Goal: Check status: Check status

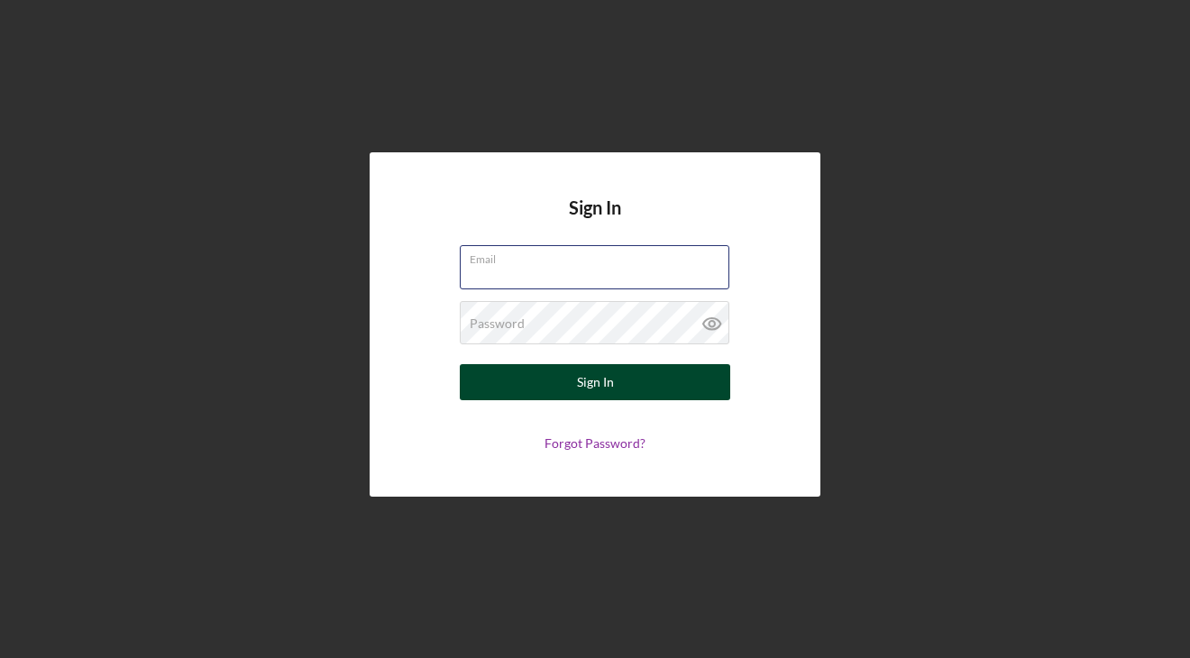
type input "[EMAIL_ADDRESS][DOMAIN_NAME]"
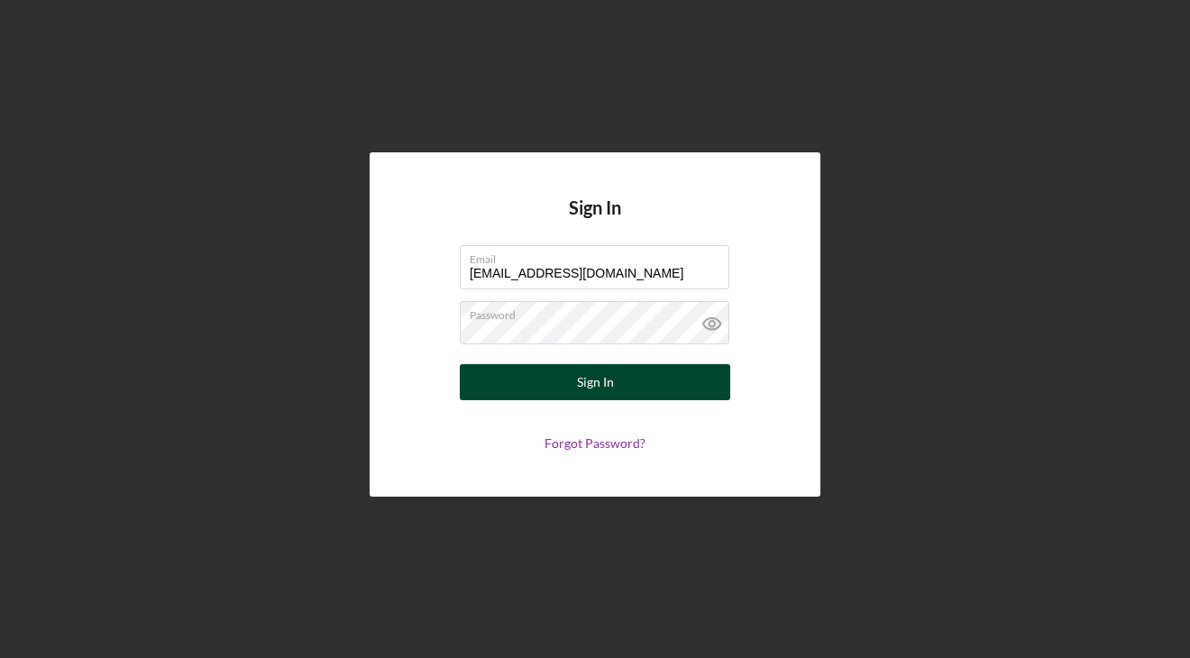
click at [534, 382] on button "Sign In" at bounding box center [595, 382] width 271 height 36
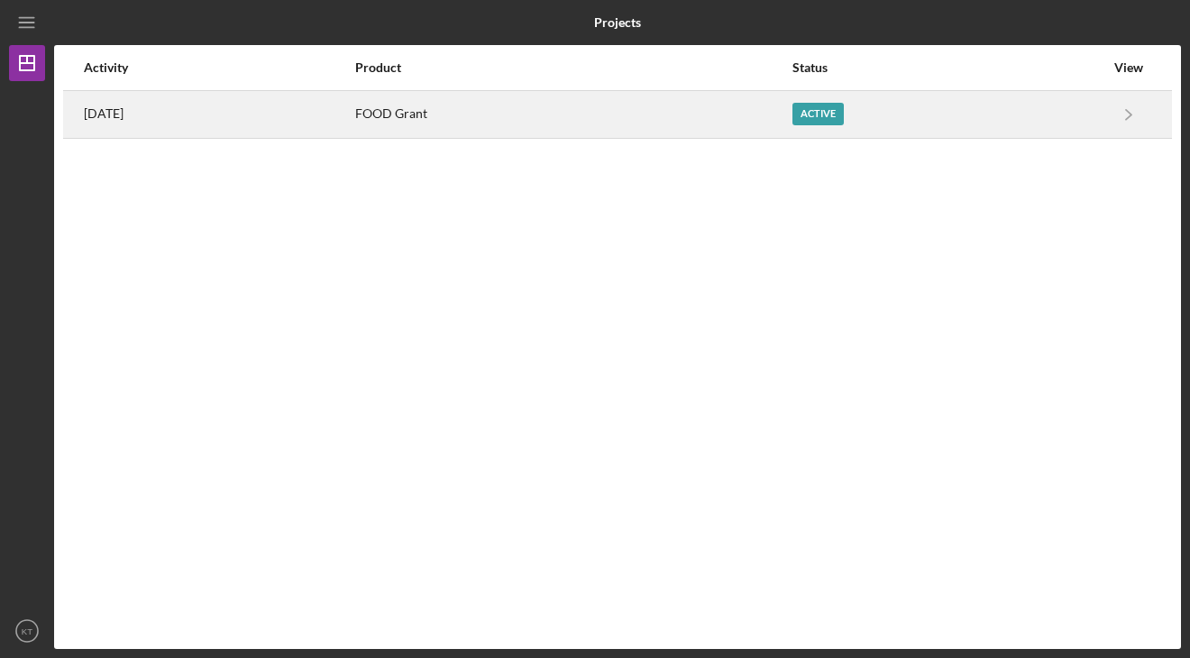
click at [735, 106] on div "FOOD Grant" at bounding box center [572, 114] width 435 height 45
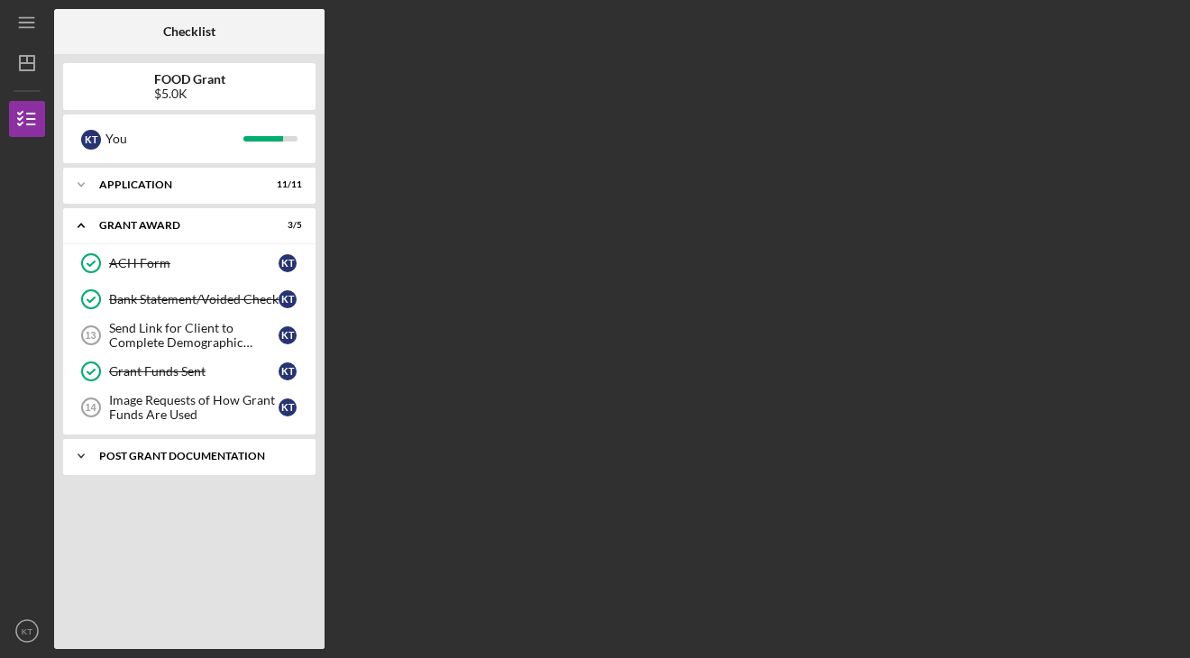
click at [147, 457] on div "Post Grant Documentation" at bounding box center [196, 456] width 194 height 11
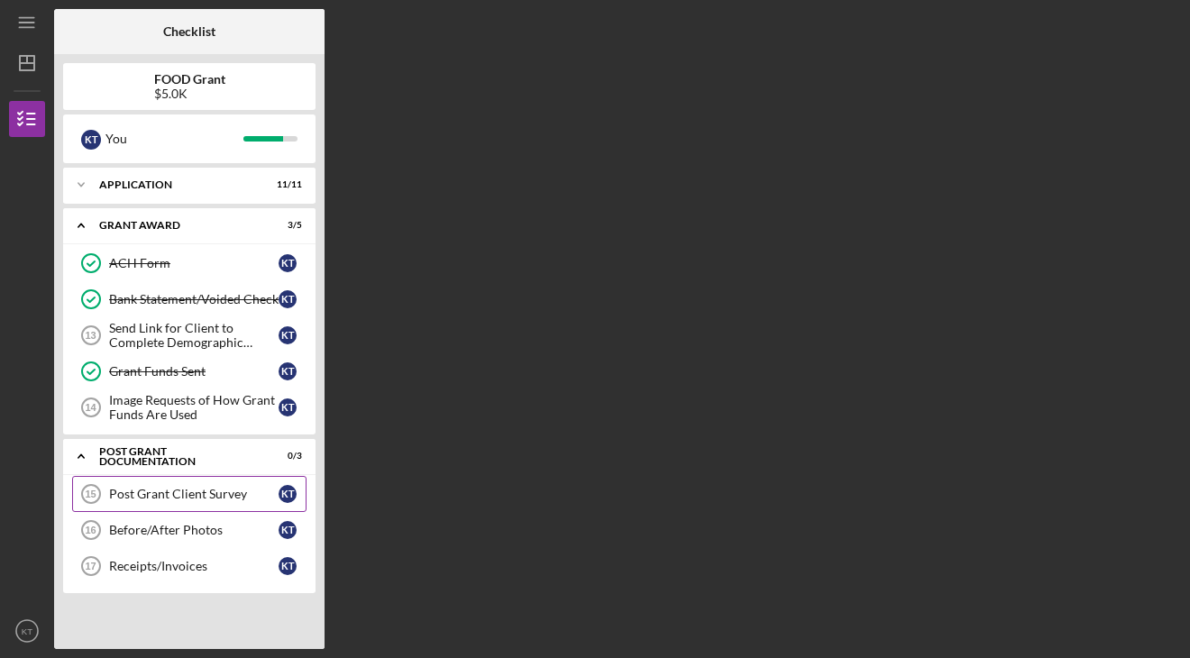
click at [170, 489] on div "Post Grant Client Survey" at bounding box center [194, 494] width 170 height 14
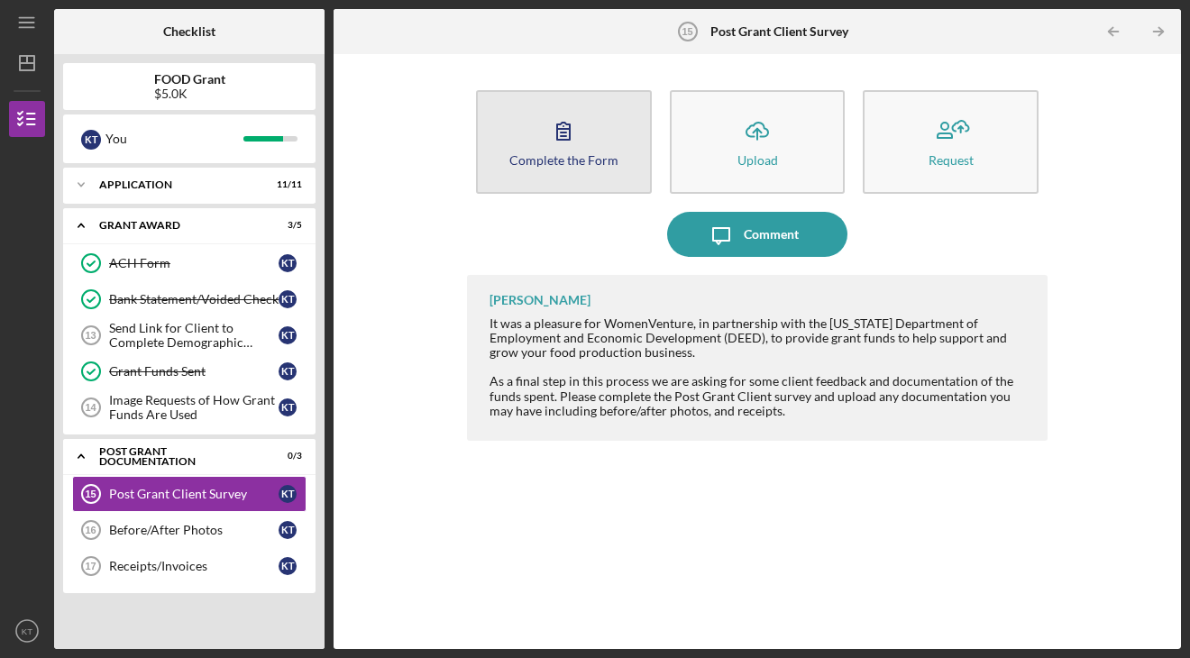
click at [553, 127] on icon "button" at bounding box center [563, 130] width 45 height 45
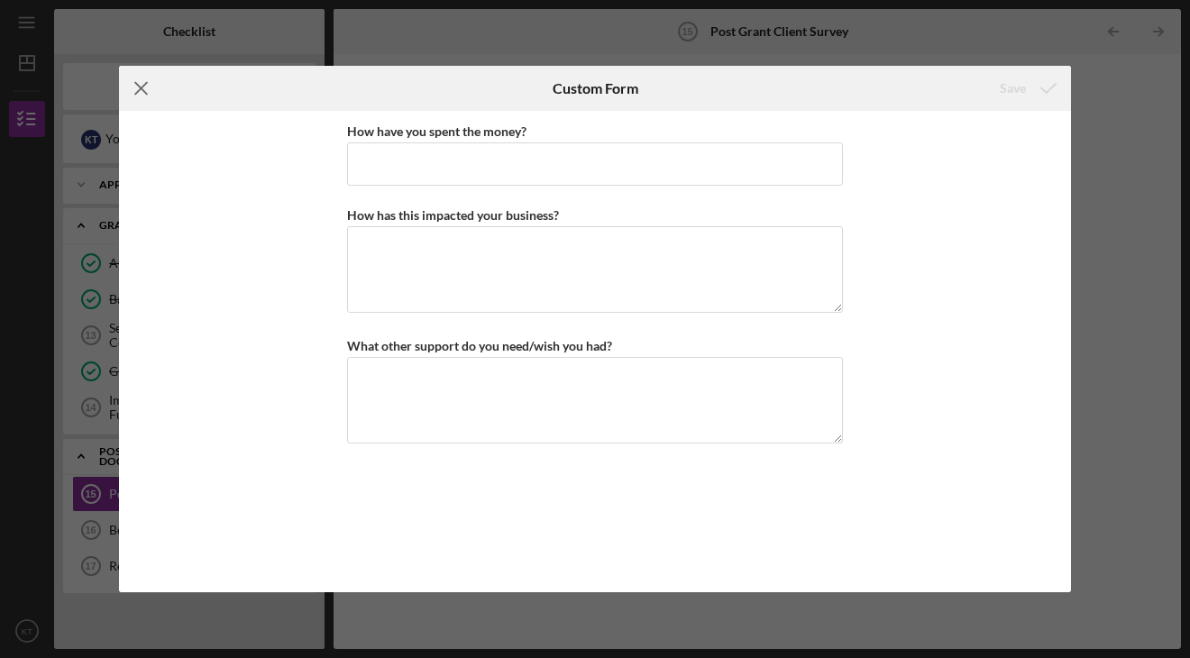
click at [142, 96] on icon "Icon/Menu Close" at bounding box center [141, 88] width 45 height 45
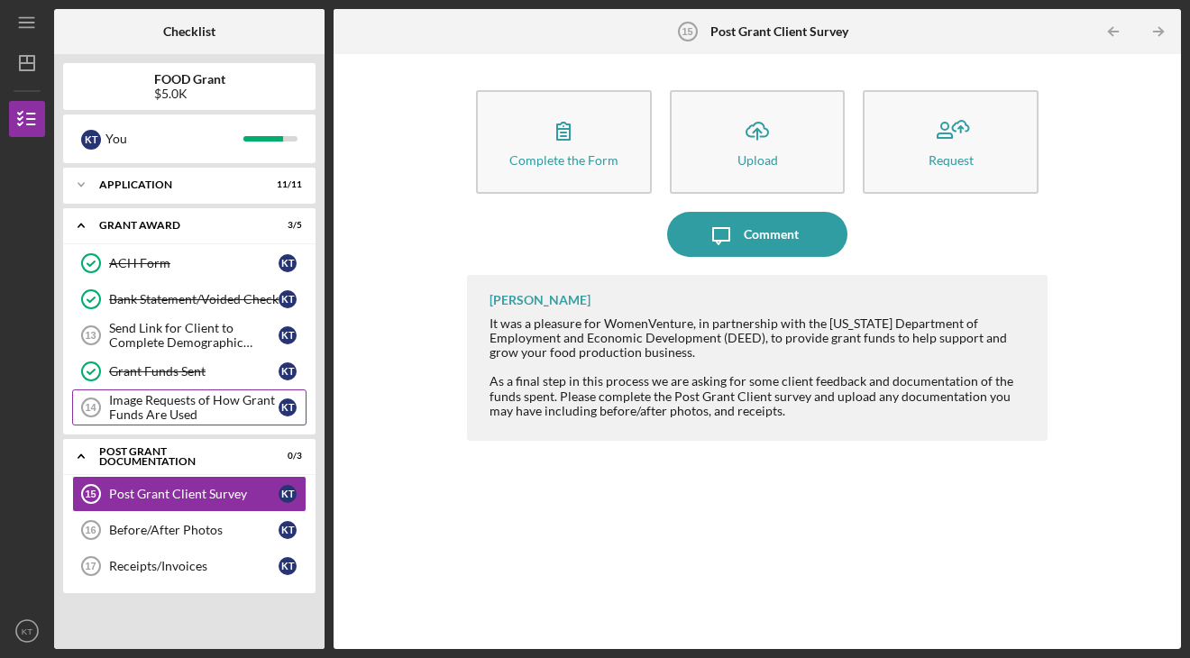
click at [163, 412] on div "Image Requests of How Grant Funds Are Used" at bounding box center [194, 407] width 170 height 29
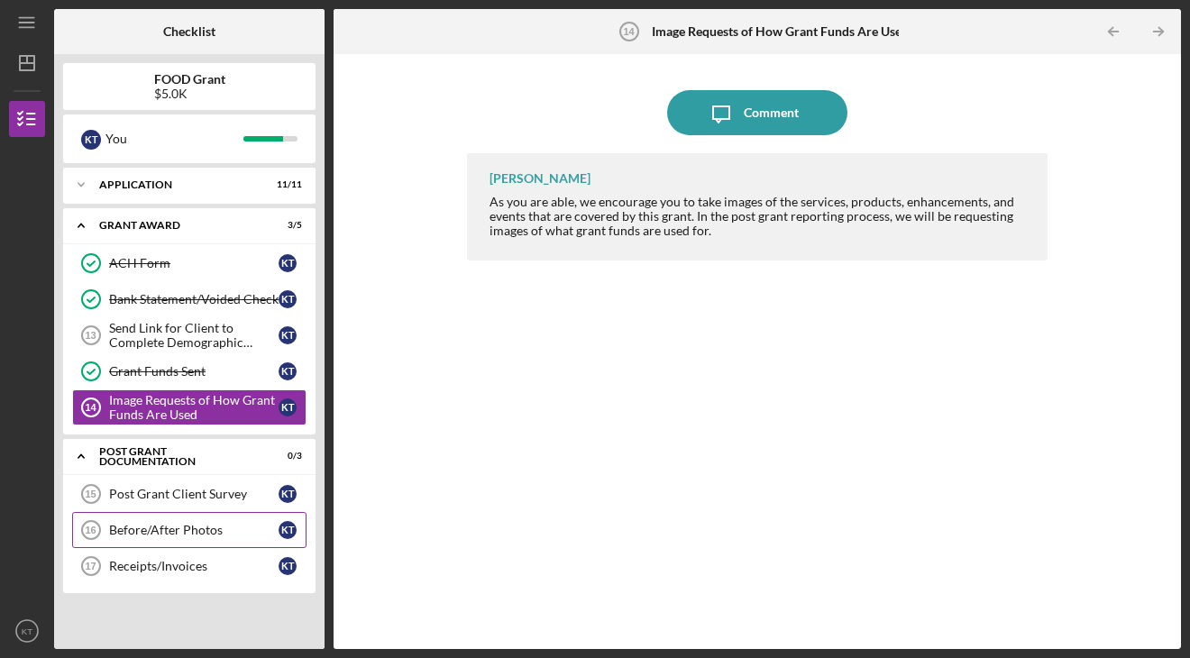
click at [163, 528] on div "Before/After Photos" at bounding box center [194, 530] width 170 height 14
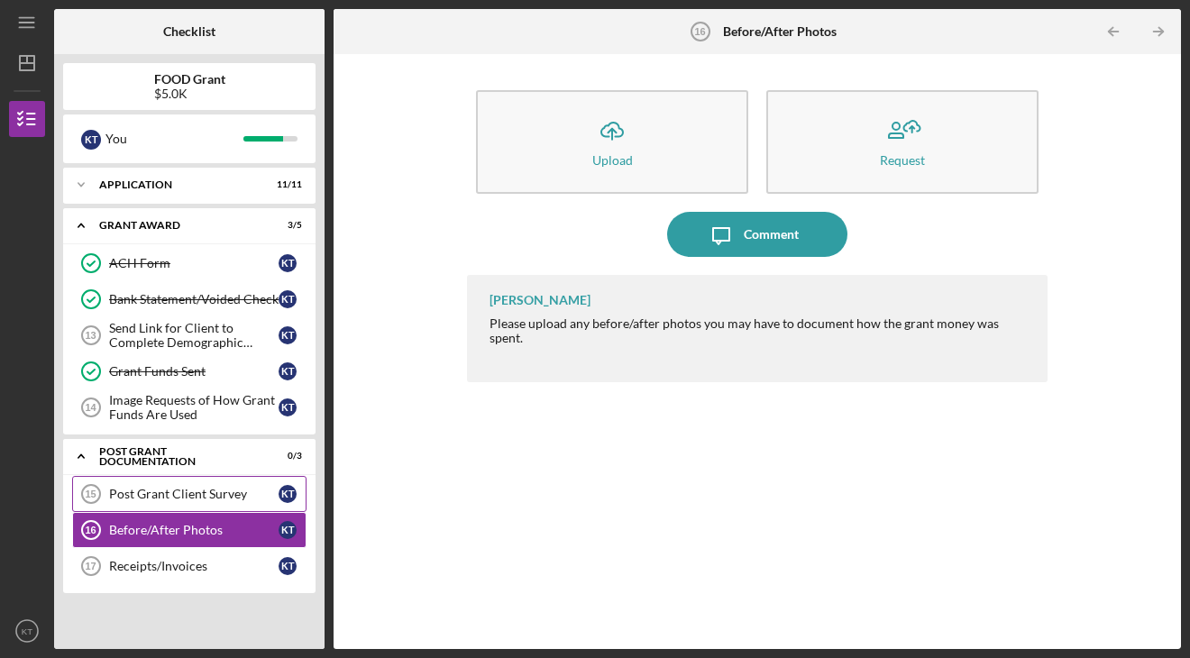
click at [152, 498] on div "Post Grant Client Survey" at bounding box center [194, 494] width 170 height 14
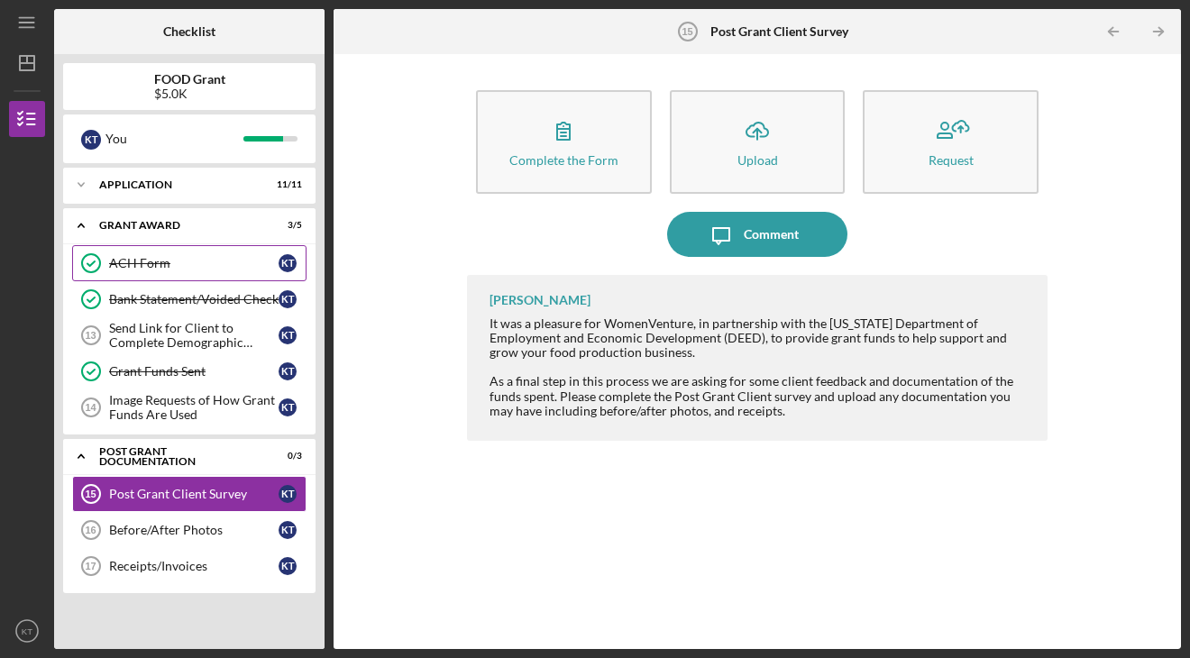
click at [129, 259] on div "ACH Form" at bounding box center [194, 263] width 170 height 14
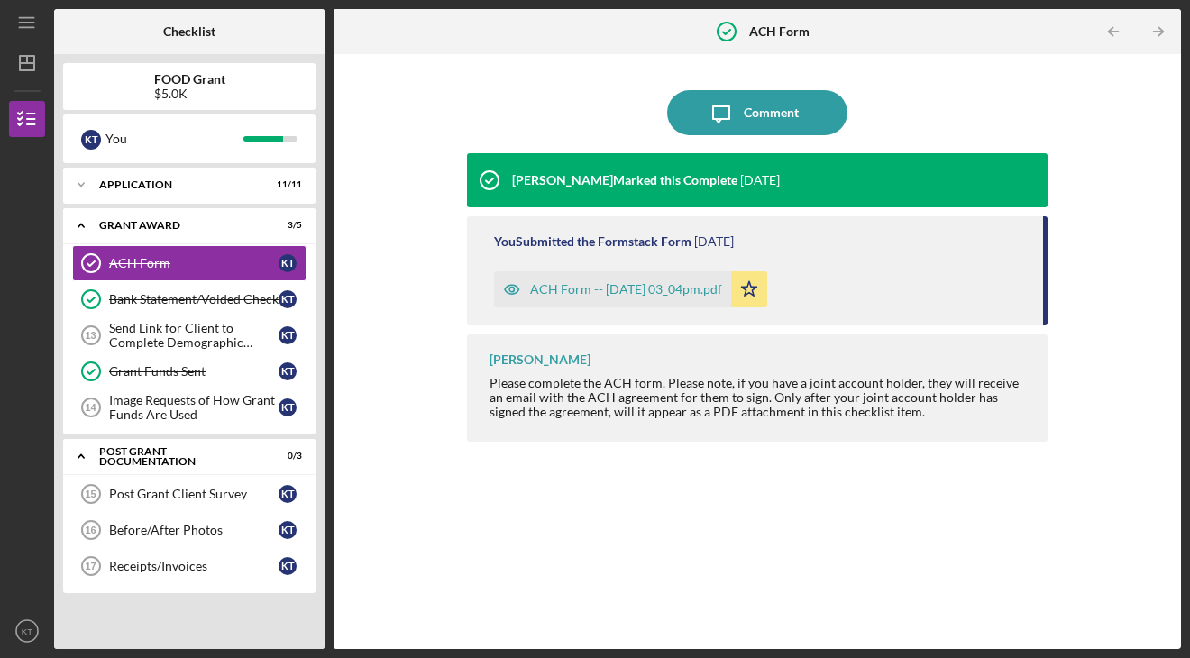
click at [564, 290] on div "ACH Form -- [DATE] 03_04pm.pdf" at bounding box center [626, 289] width 192 height 14
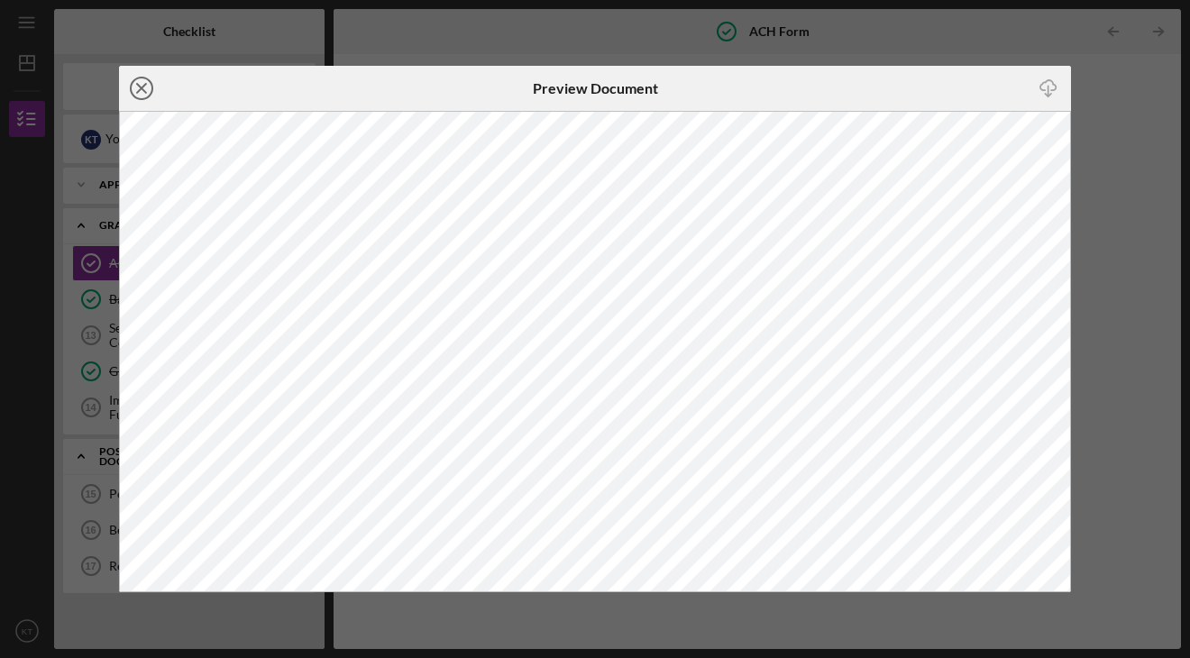
click at [147, 88] on icon "Icon/Close" at bounding box center [141, 88] width 45 height 45
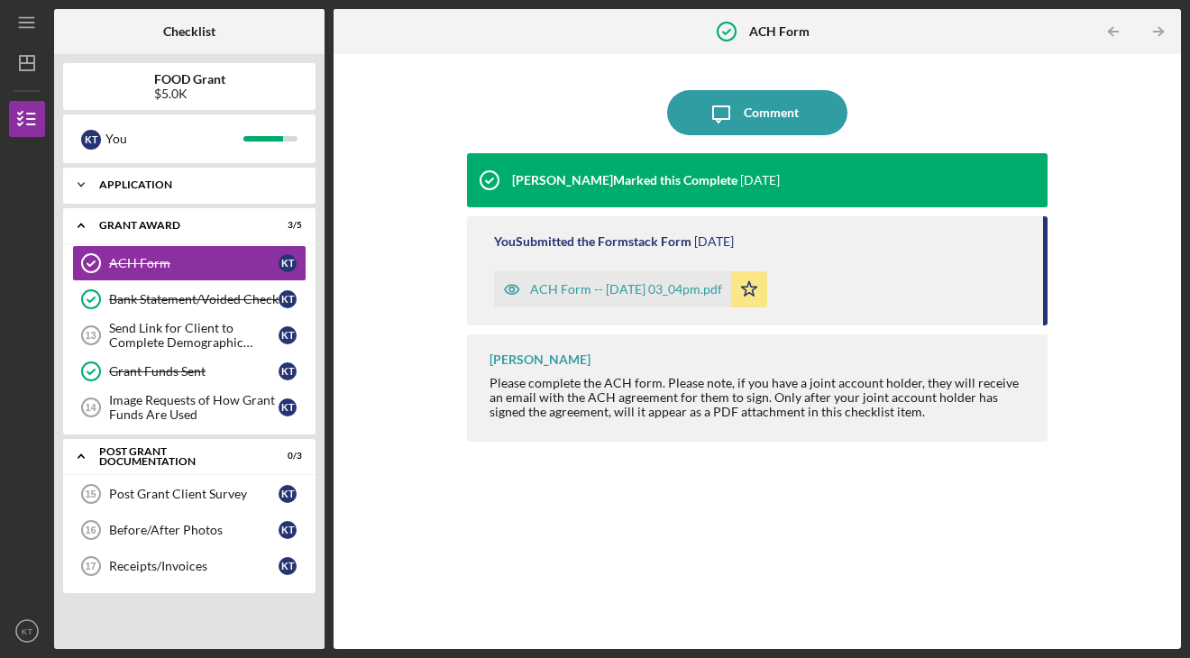
click at [123, 188] on div "Application" at bounding box center [196, 184] width 194 height 11
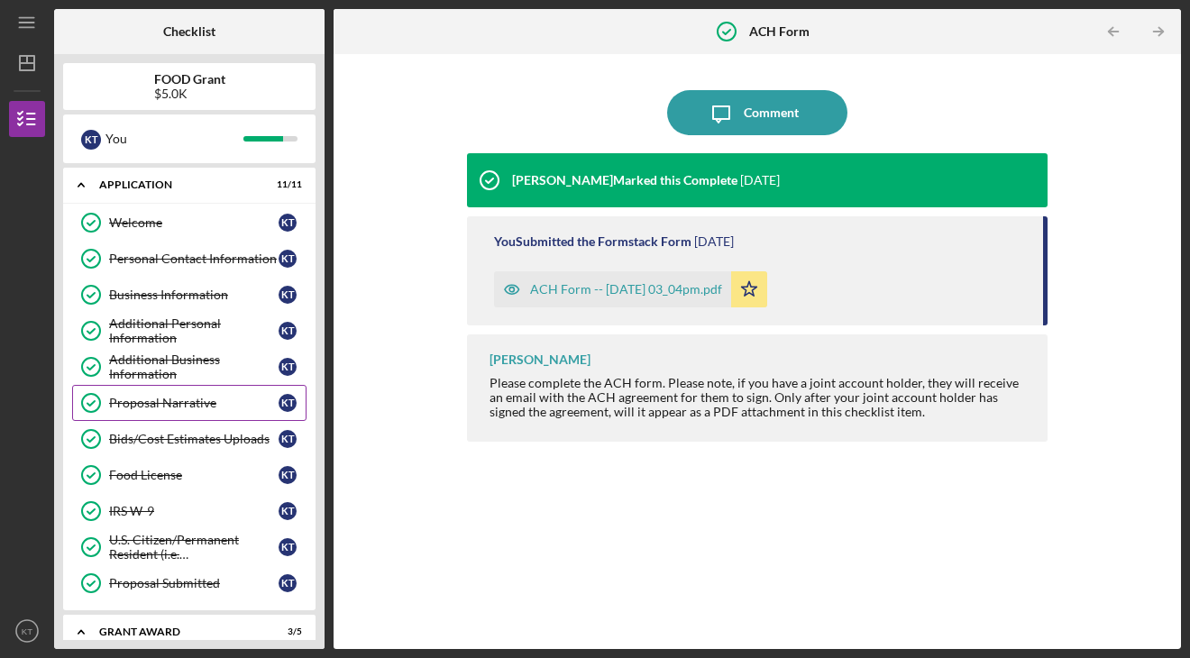
click at [179, 399] on div "Proposal Narrative" at bounding box center [194, 403] width 170 height 14
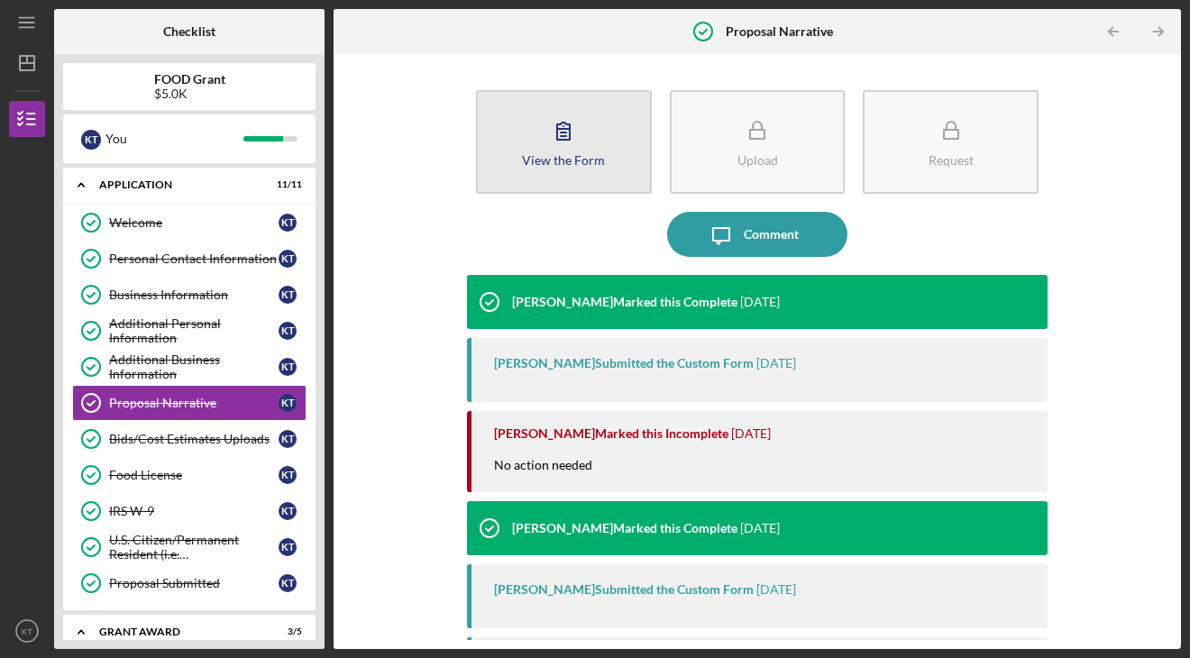
click at [560, 141] on icon "button" at bounding box center [563, 130] width 45 height 45
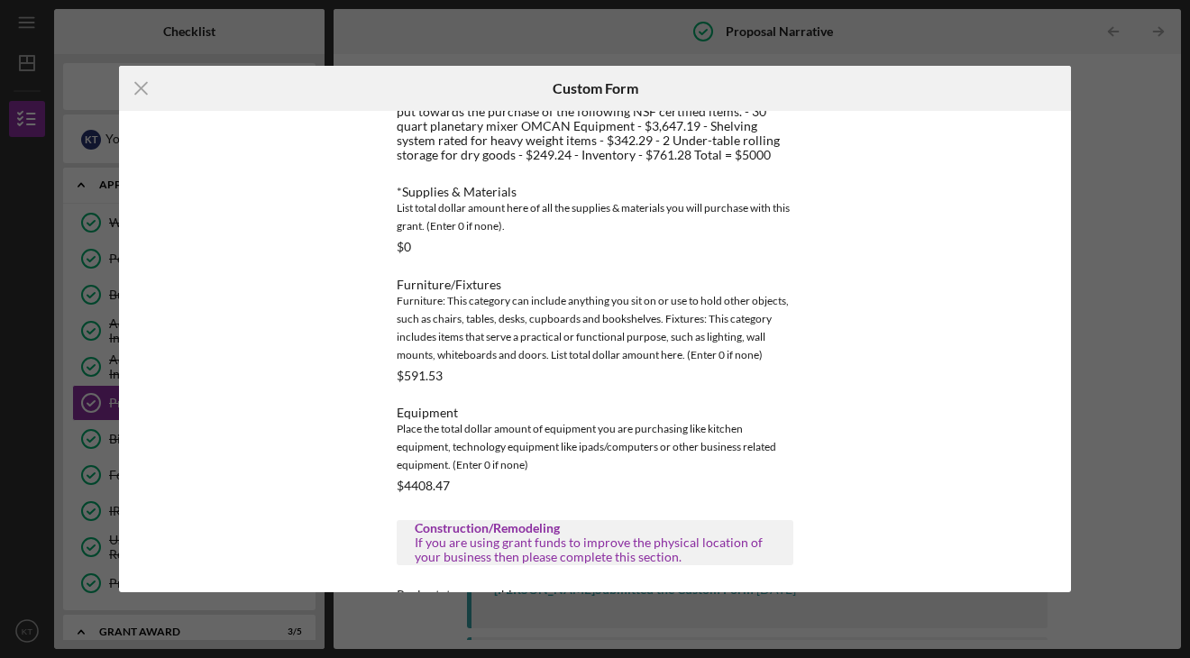
scroll to position [874, 0]
click at [1087, 206] on div "Icon/Menu Close Custom Form This form is no longer editable because the checkli…" at bounding box center [595, 329] width 1190 height 658
click at [133, 85] on icon "Icon/Menu Close" at bounding box center [141, 88] width 45 height 45
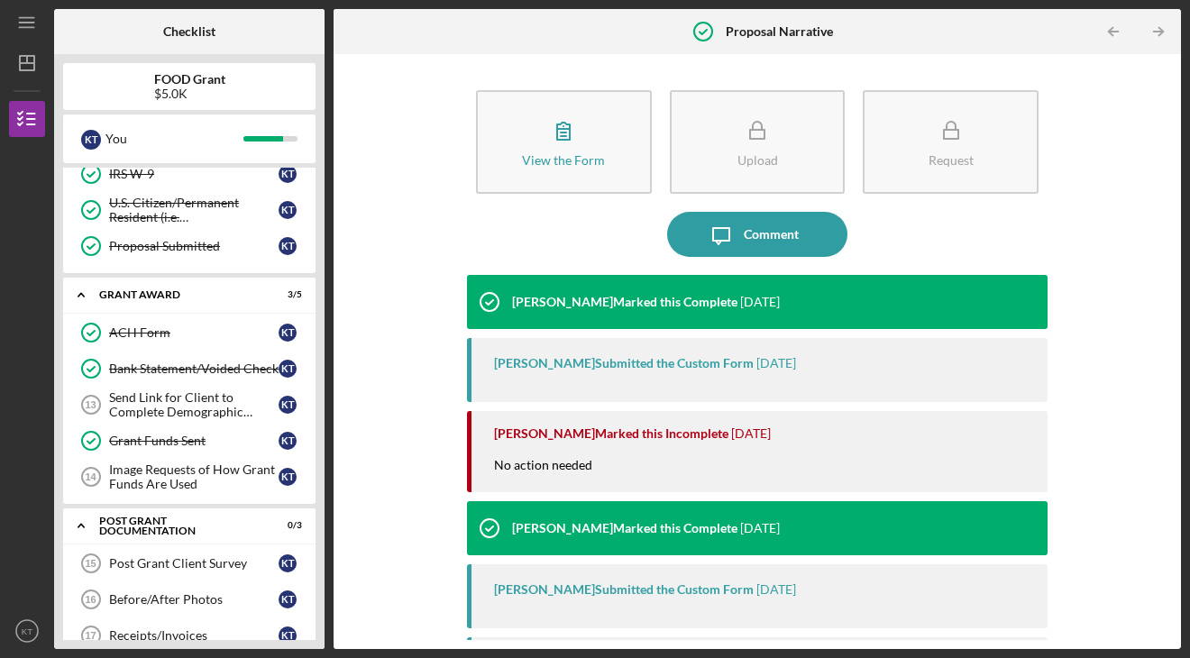
scroll to position [369, 0]
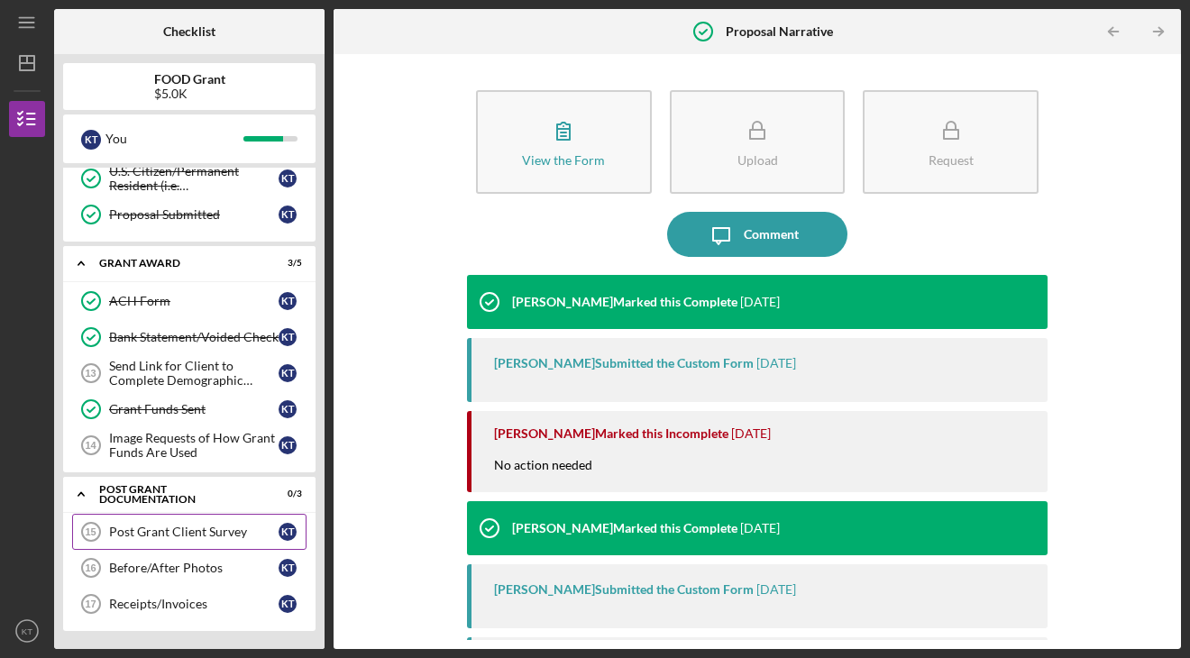
click at [195, 543] on link "Post Grant Client Survey 15 Post Grant Client Survey K T" at bounding box center [189, 532] width 234 height 36
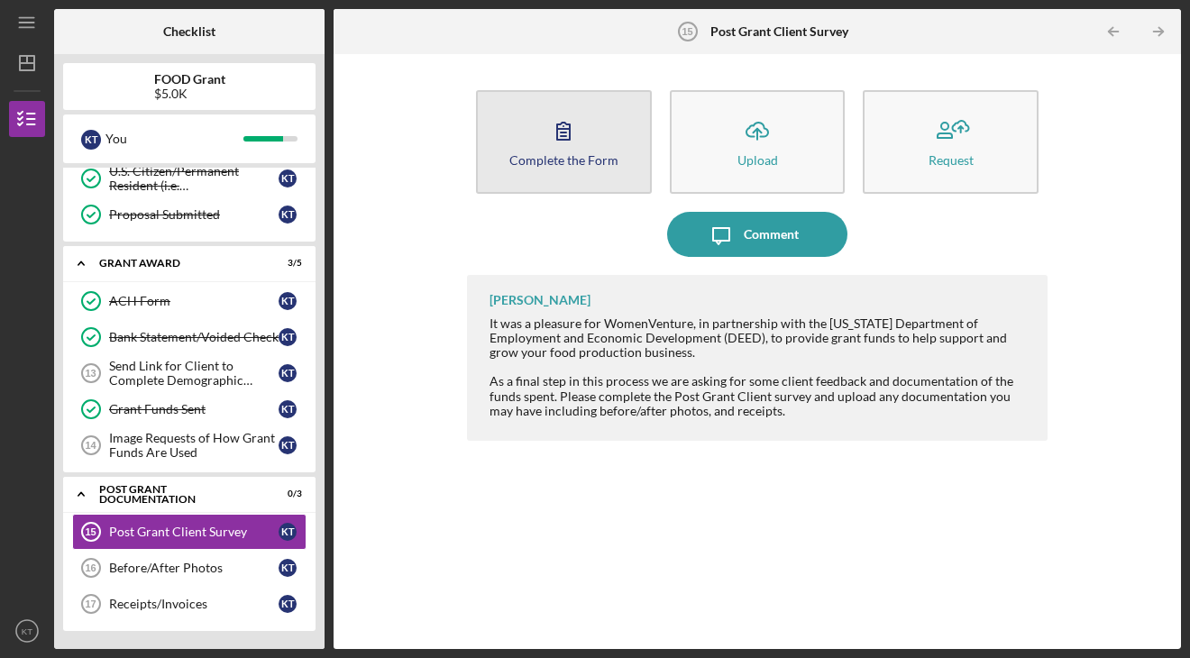
click at [559, 147] on icon "button" at bounding box center [563, 130] width 45 height 45
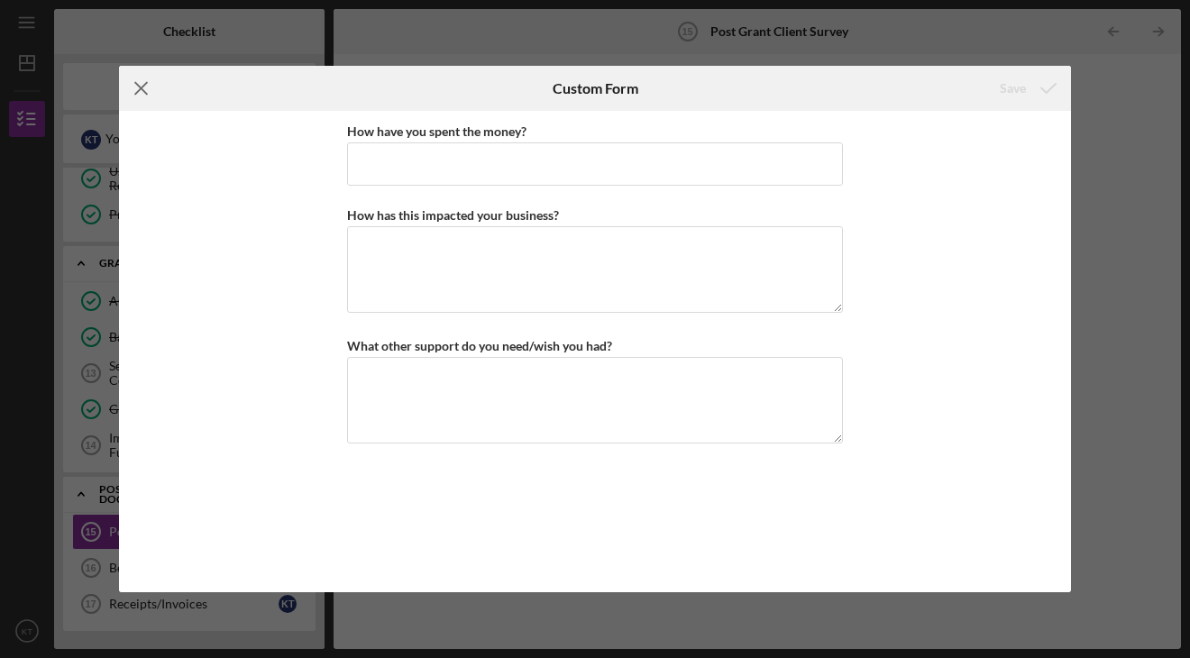
click at [144, 86] on line at bounding box center [141, 89] width 12 height 12
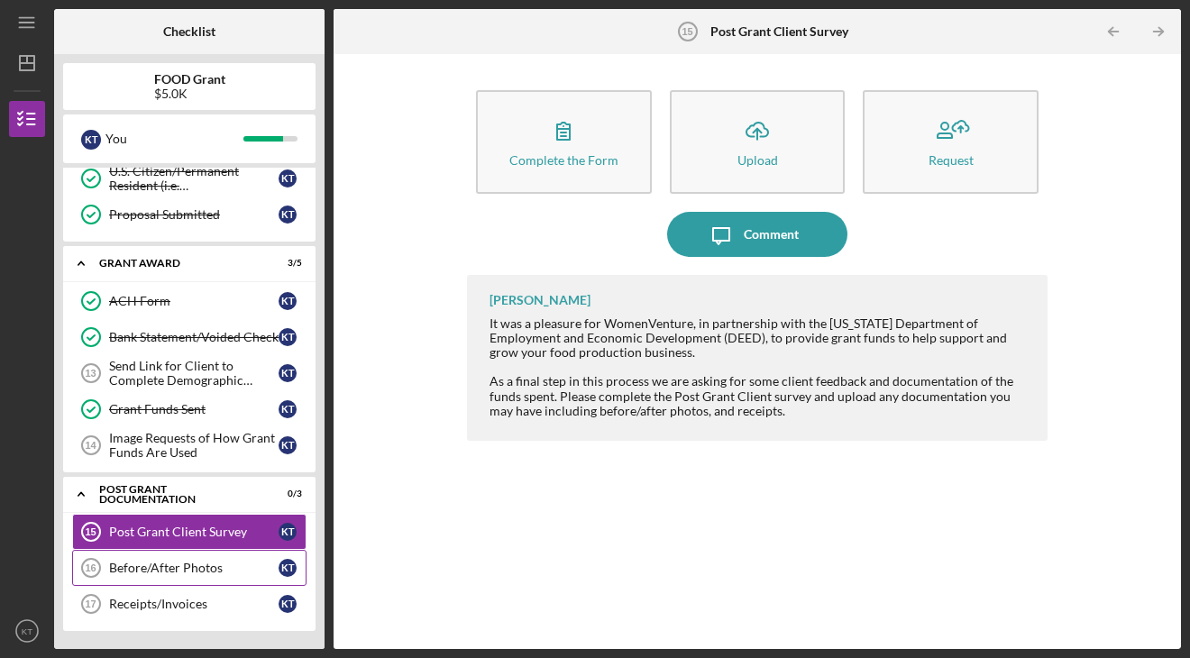
click at [166, 574] on div "Before/After Photos" at bounding box center [194, 568] width 170 height 14
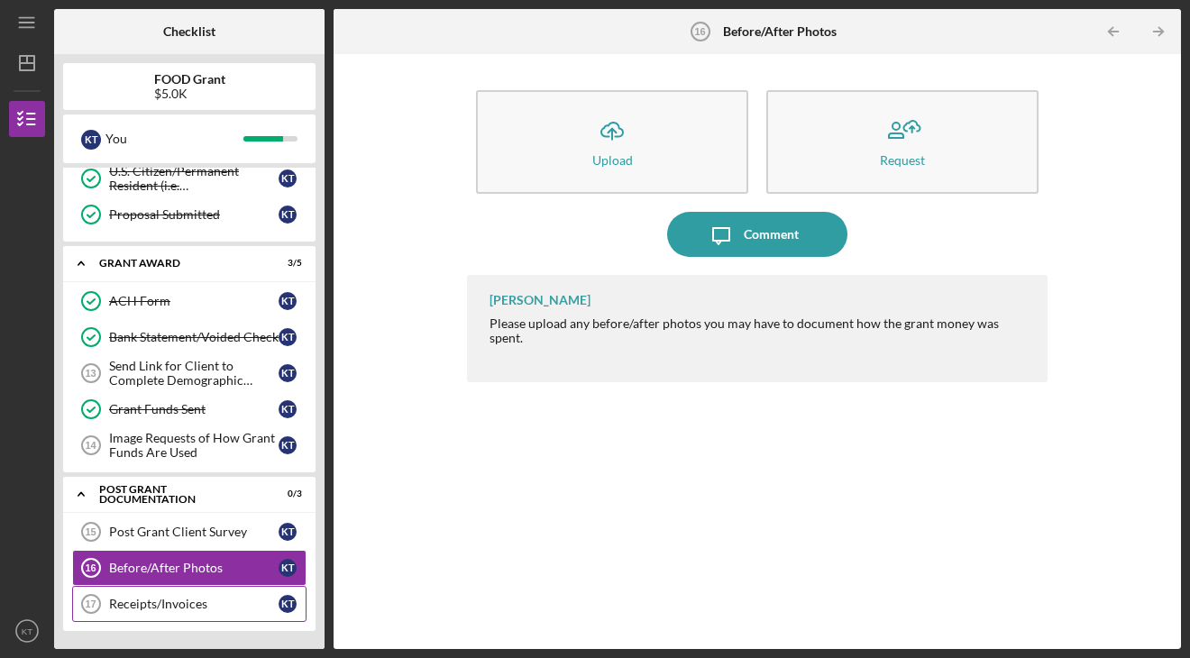
click at [188, 599] on div "Receipts/Invoices" at bounding box center [194, 604] width 170 height 14
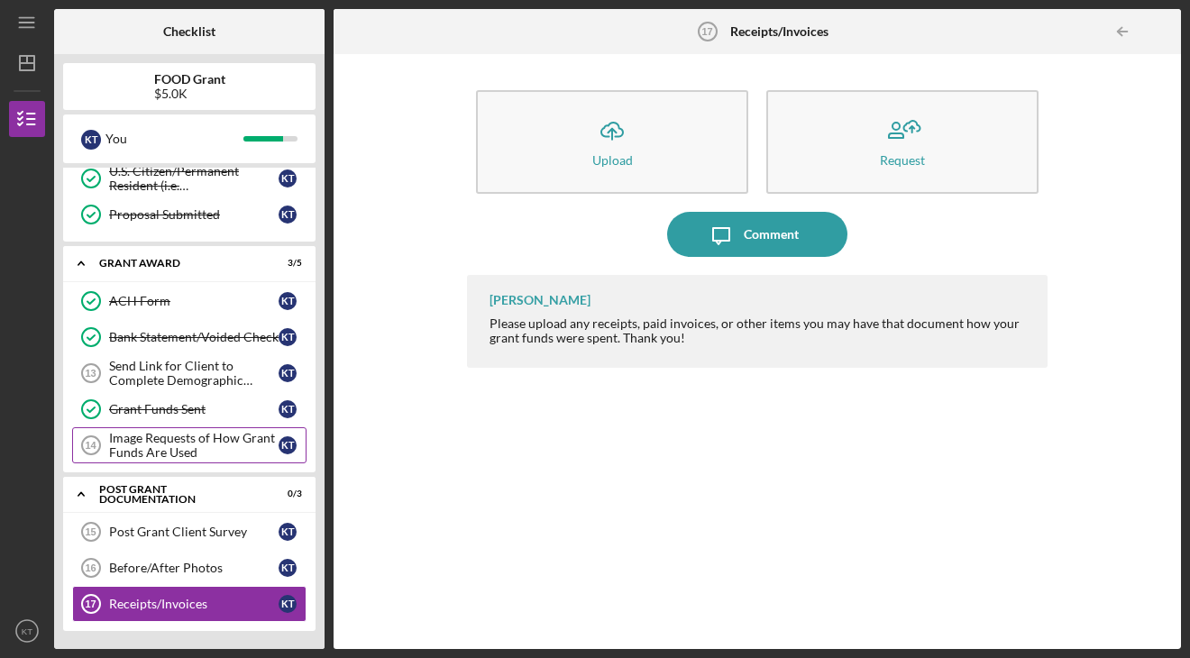
click at [185, 456] on div "Image Requests of How Grant Funds Are Used" at bounding box center [194, 445] width 170 height 29
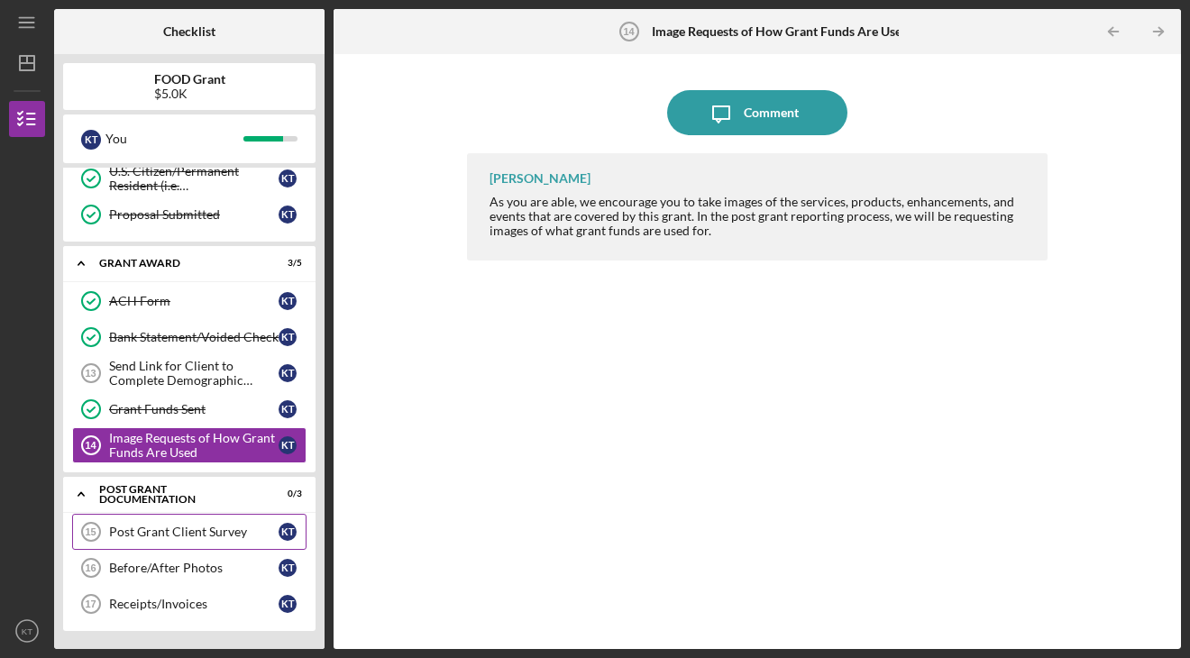
click at [191, 537] on div "Post Grant Client Survey" at bounding box center [194, 532] width 170 height 14
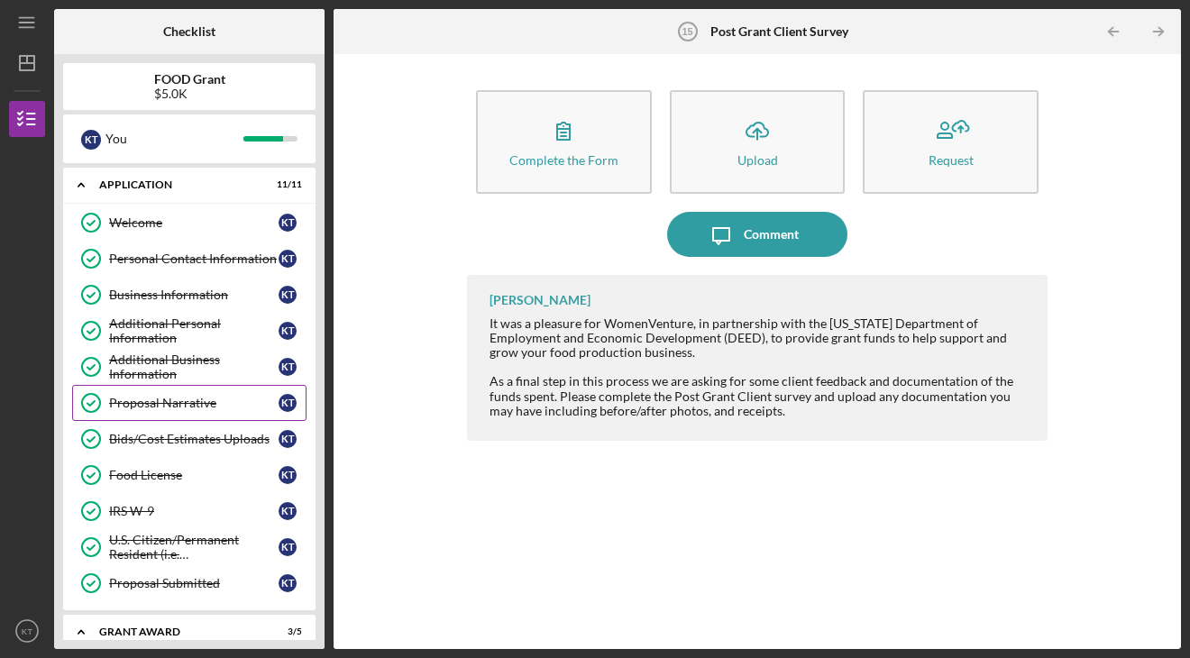
click at [181, 397] on div "Proposal Narrative" at bounding box center [194, 403] width 170 height 14
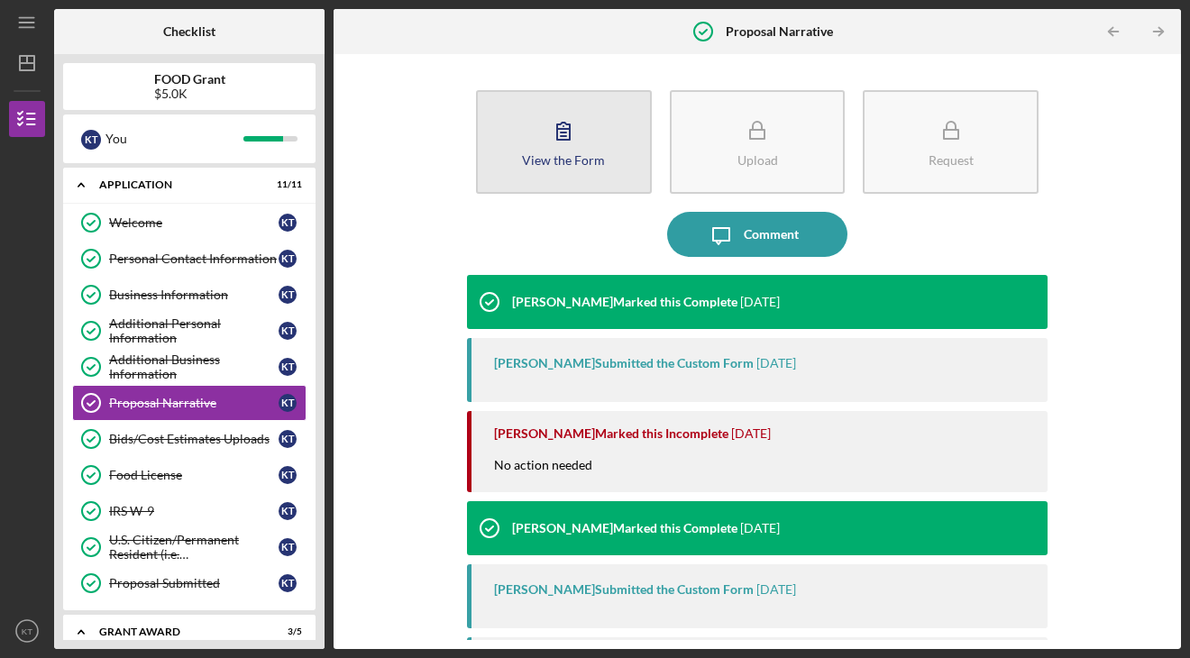
click at [537, 135] on button "View the Form Form" at bounding box center [564, 142] width 176 height 104
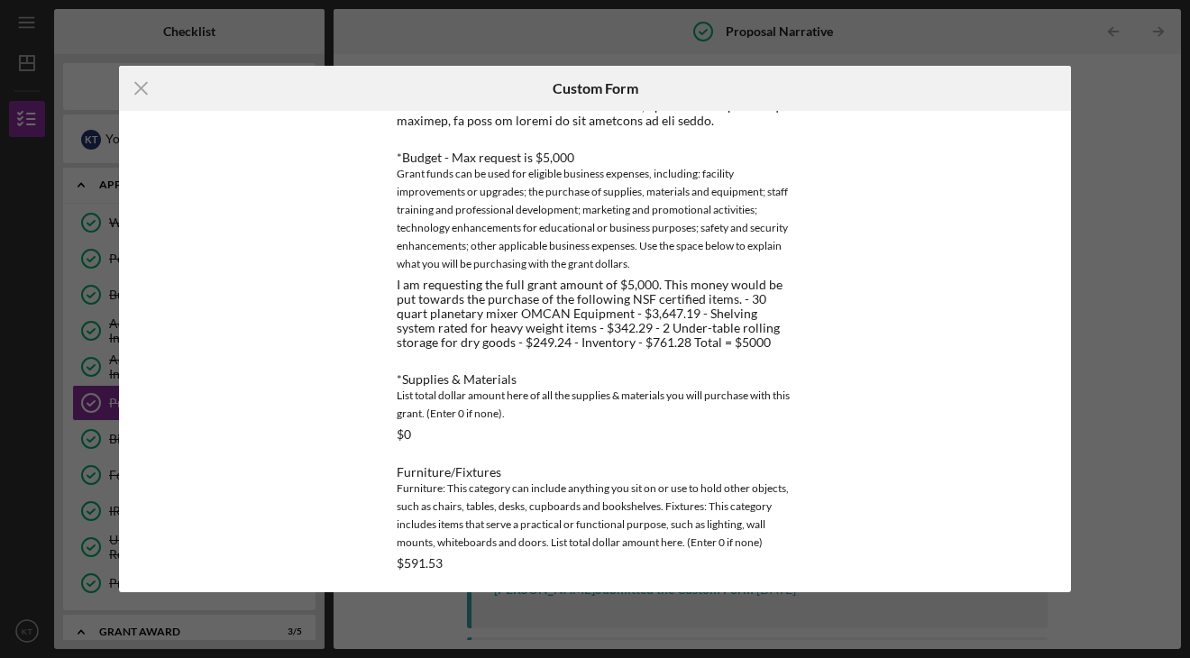
scroll to position [688, 0]
click at [351, 326] on div "This form is no longer editable because the checklist item has been marked comp…" at bounding box center [595, 352] width 496 height 482
click at [136, 91] on icon "Icon/Menu Close" at bounding box center [141, 88] width 45 height 45
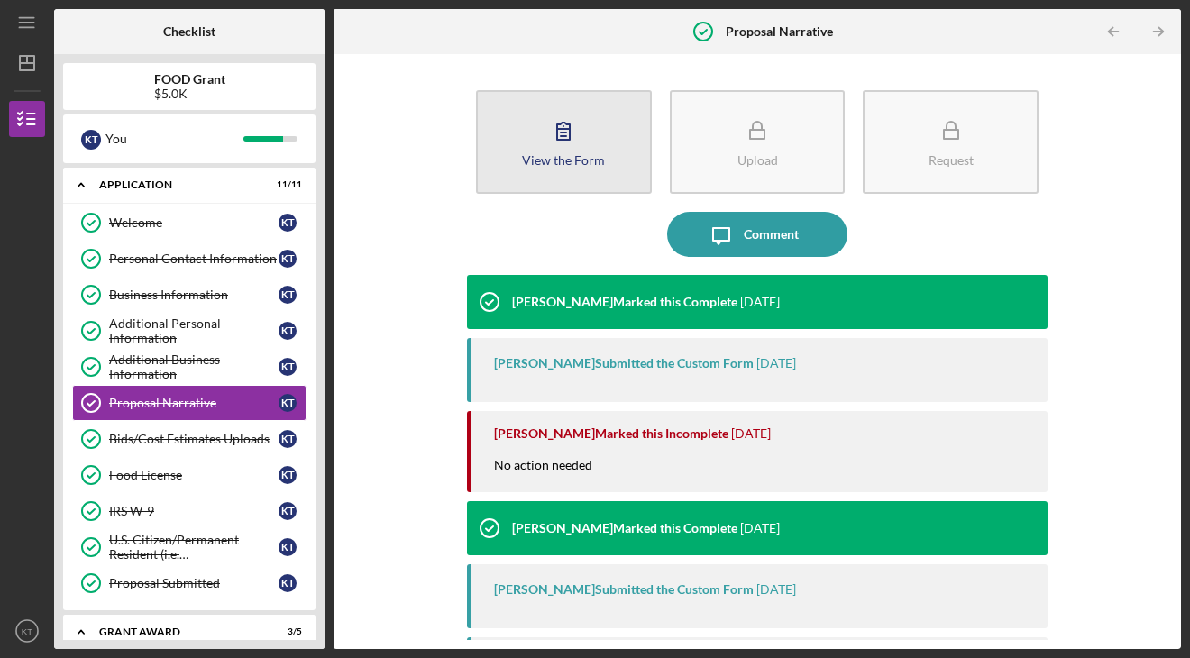
click at [541, 134] on icon "button" at bounding box center [563, 130] width 45 height 45
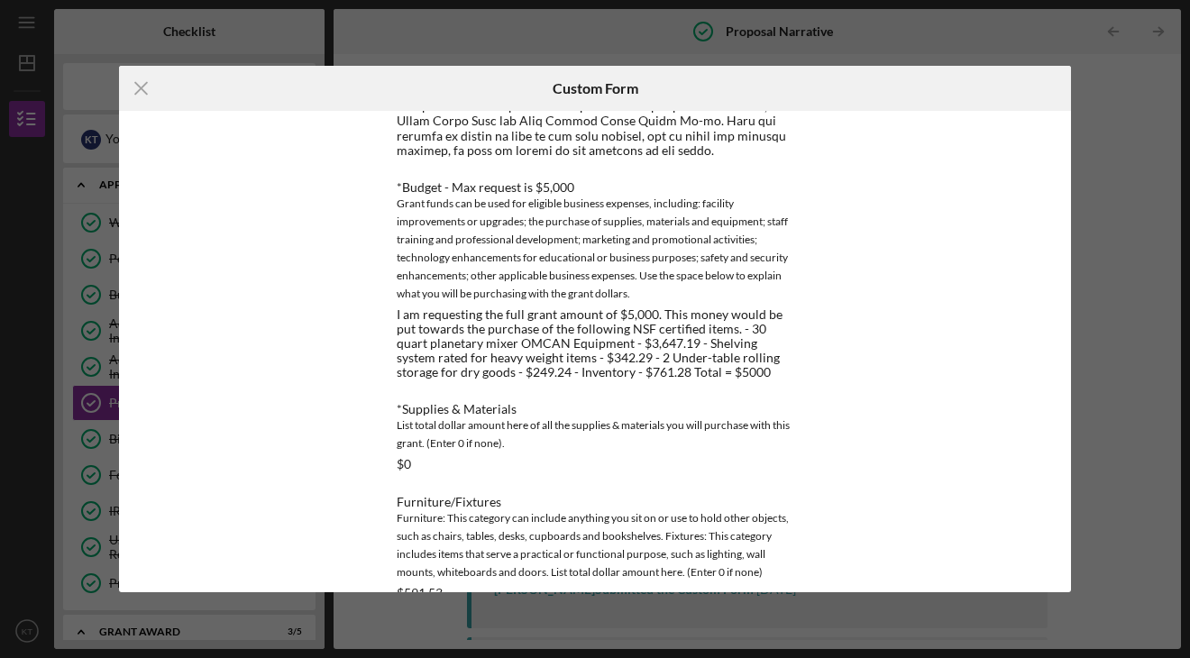
scroll to position [698, 0]
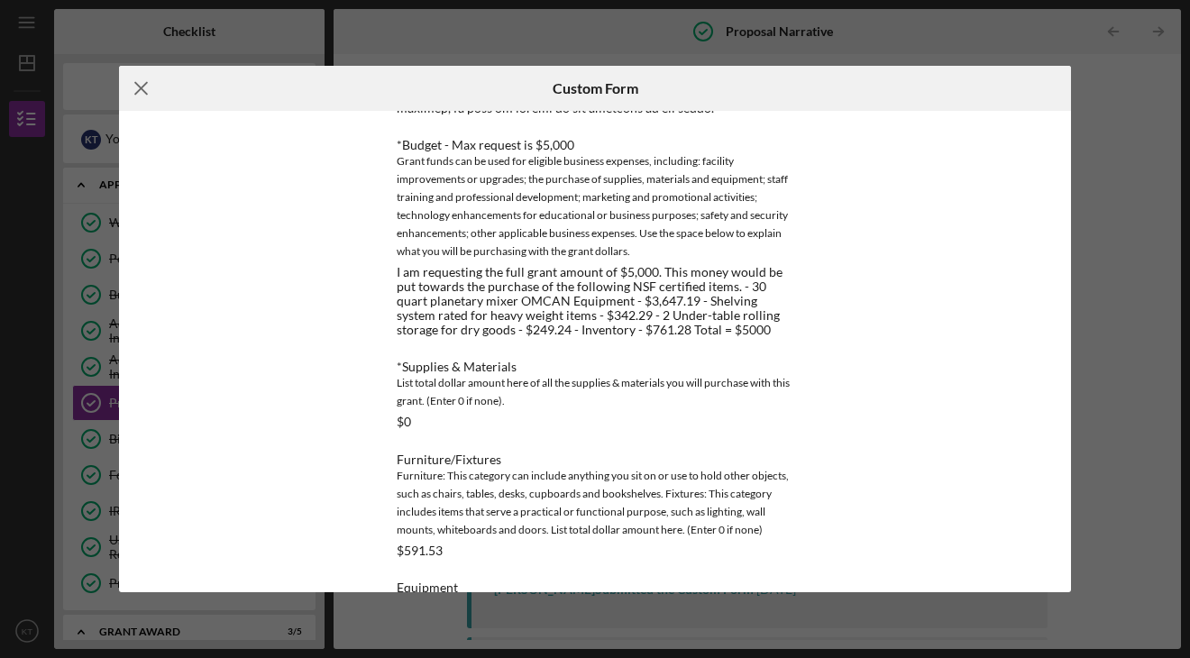
click at [142, 87] on icon "Icon/Menu Close" at bounding box center [141, 88] width 45 height 45
